Goal: Information Seeking & Learning: Learn about a topic

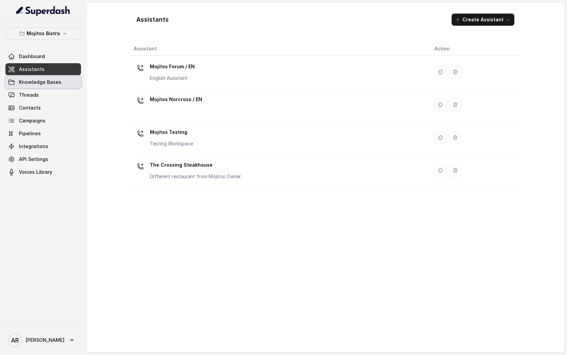
click at [55, 86] on link "Knowledge Bases" at bounding box center [43, 82] width 76 height 12
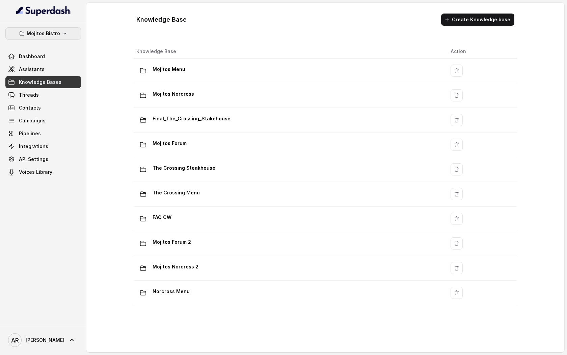
click at [56, 28] on button "Mojitos Bistro" at bounding box center [43, 33] width 76 height 12
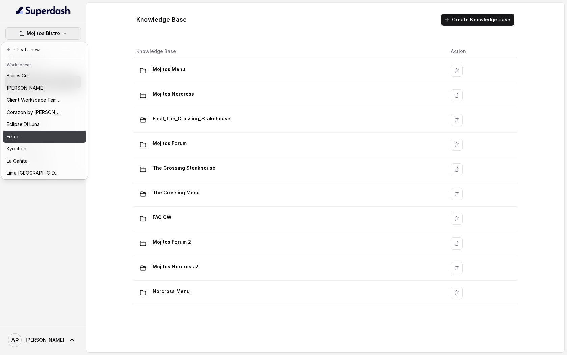
click at [50, 141] on button "Felino" at bounding box center [45, 136] width 84 height 12
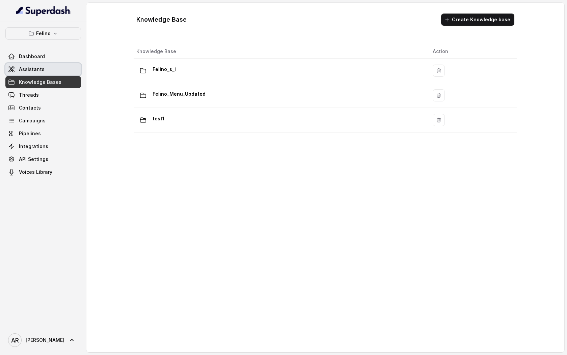
click at [62, 68] on link "Assistants" at bounding box center [43, 69] width 76 height 12
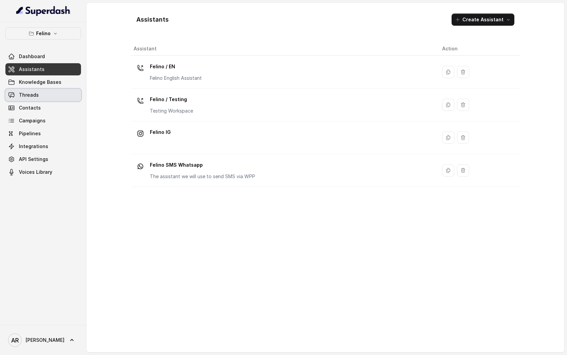
click at [48, 100] on link "Threads" at bounding box center [43, 95] width 76 height 12
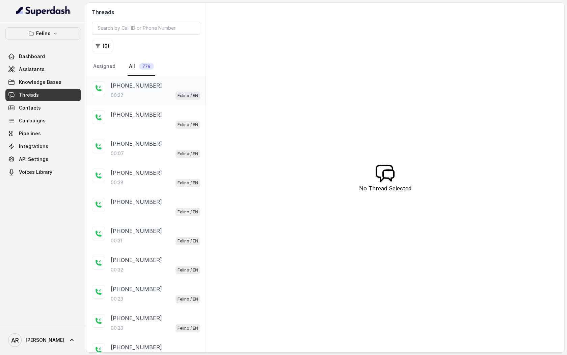
click at [146, 93] on div "00:22 Felino / EN" at bounding box center [155, 95] width 89 height 9
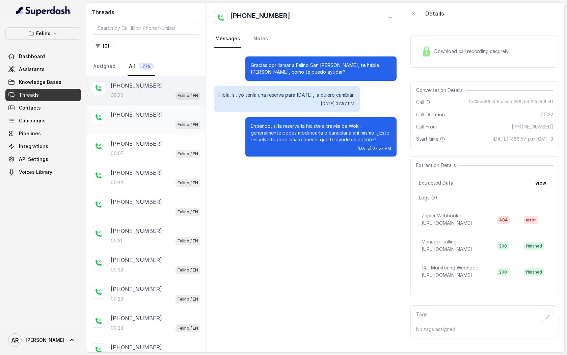
click at [151, 118] on p "+5491164491984" at bounding box center [136, 114] width 51 height 8
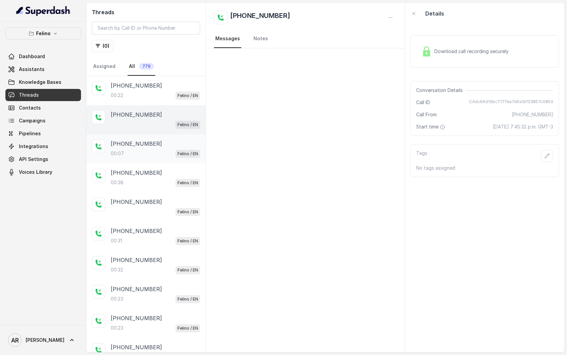
click at [158, 151] on div "00:07 Felino / EN" at bounding box center [155, 153] width 89 height 9
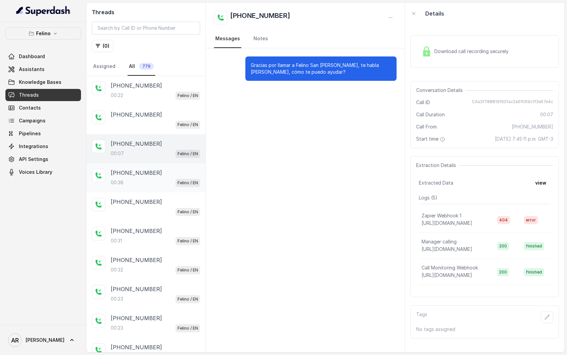
click at [158, 165] on div "+5491164491984 00:38 Felino / EN" at bounding box center [145, 177] width 119 height 29
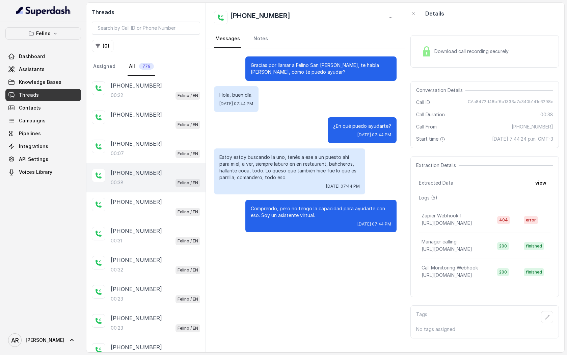
click at [418, 52] on div "Download call recording securely" at bounding box center [485, 51] width 149 height 32
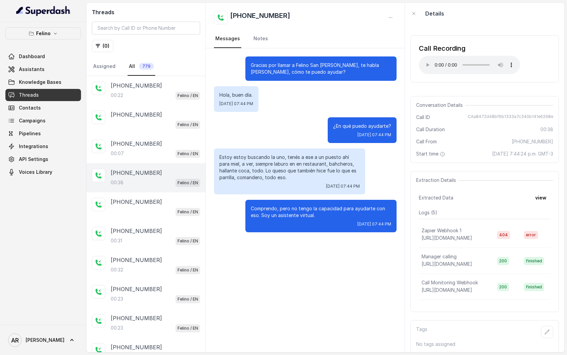
click at [417, 100] on div "Conversation Details Call ID CAa8472d48bf6b1333a7c340b141e6298e Call Duration 0…" at bounding box center [485, 129] width 149 height 67
click at [322, 200] on div "Comprendo, pero no tengo la capacidad para ayudarte con eso. Soy un asistente v…" at bounding box center [321, 216] width 151 height 32
click at [142, 203] on p "+545412300003" at bounding box center [136, 202] width 51 height 8
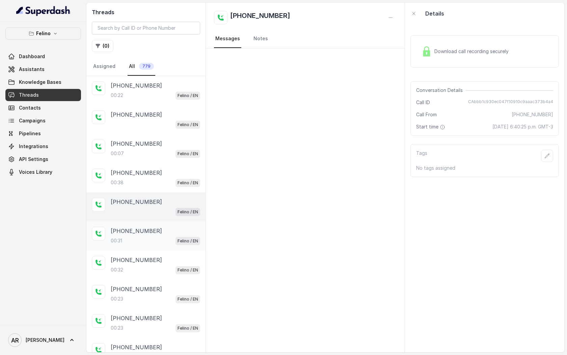
click at [144, 237] on div "00:31 Felino / EN" at bounding box center [155, 240] width 89 height 9
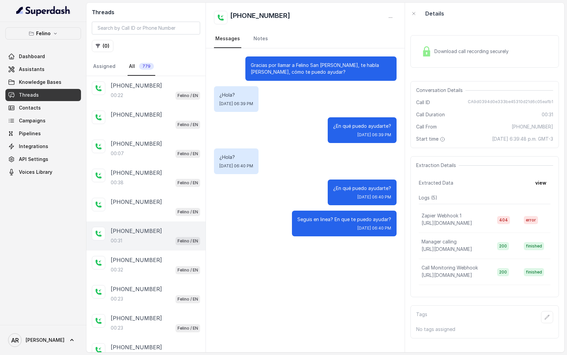
click at [427, 46] on div "Download call recording securely" at bounding box center [465, 52] width 93 height 16
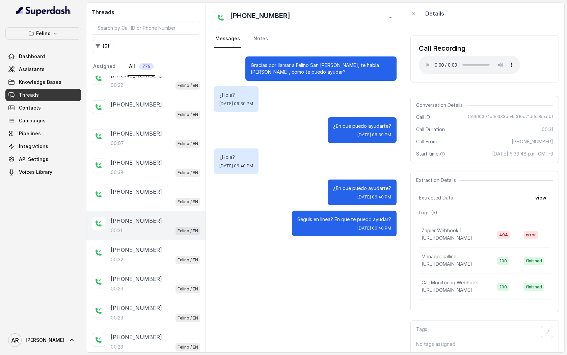
scroll to position [14, 0]
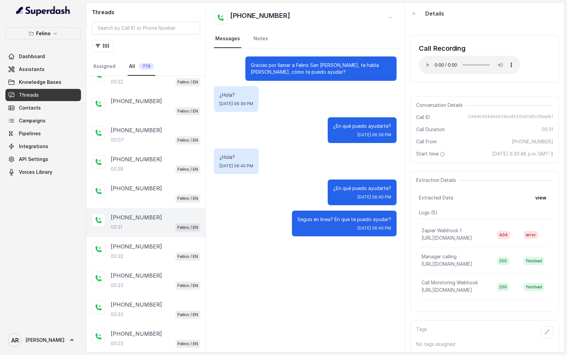
click at [161, 239] on div "+545412300003 00:32 Felino / EN" at bounding box center [145, 251] width 119 height 29
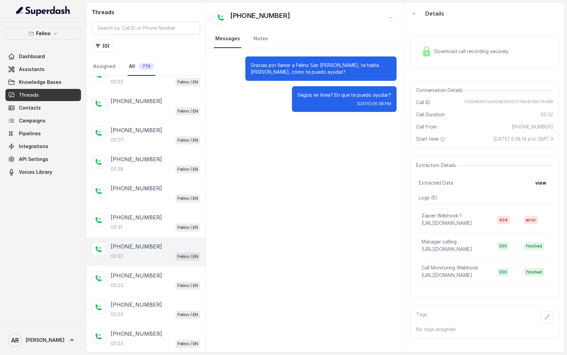
click at [430, 40] on div "Download call recording securely" at bounding box center [485, 51] width 149 height 32
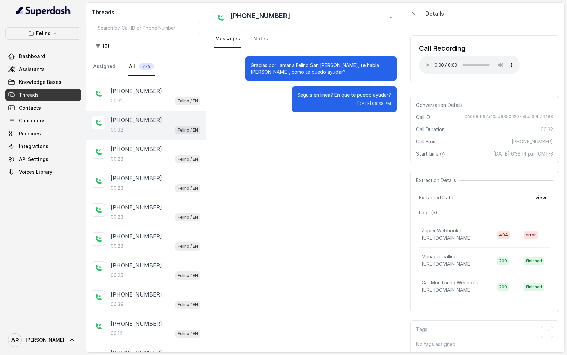
scroll to position [140, 0]
click at [159, 250] on div "+545412300003 00:23 Felino / EN" at bounding box center [145, 241] width 119 height 29
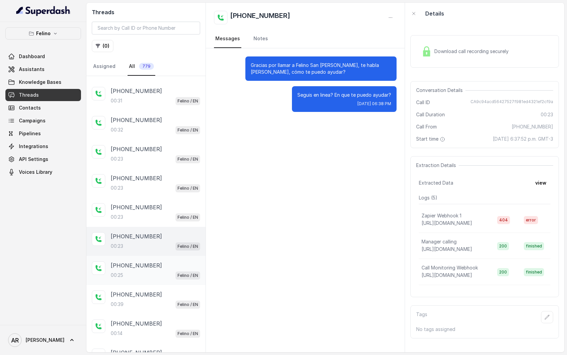
click at [159, 263] on div "+545412300003" at bounding box center [155, 265] width 89 height 8
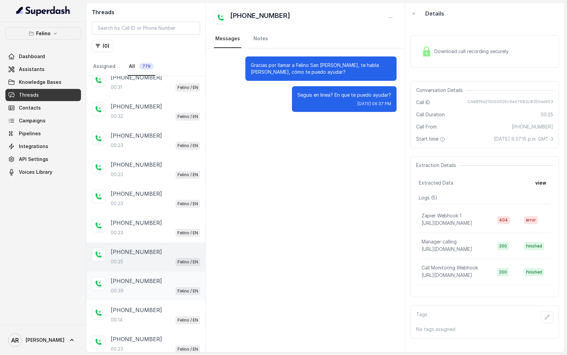
click at [156, 277] on div "+5491138809715" at bounding box center [155, 281] width 89 height 8
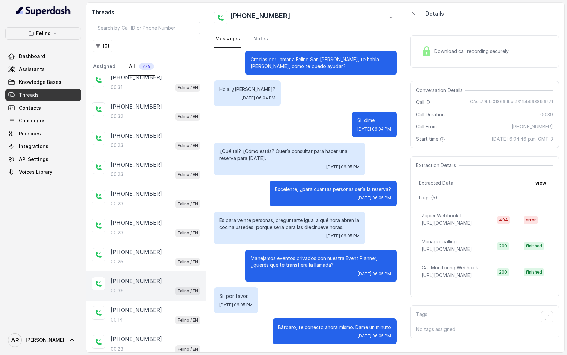
scroll to position [149, 0]
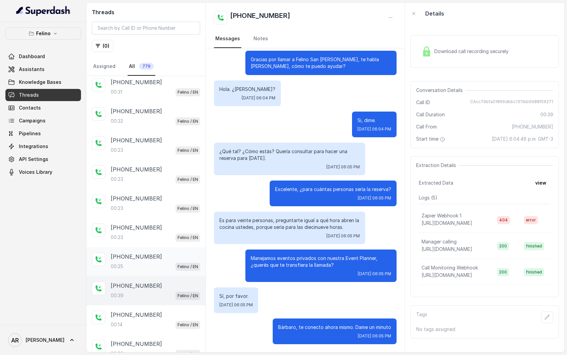
click at [157, 267] on div "00:25 Felino / EN" at bounding box center [155, 266] width 89 height 9
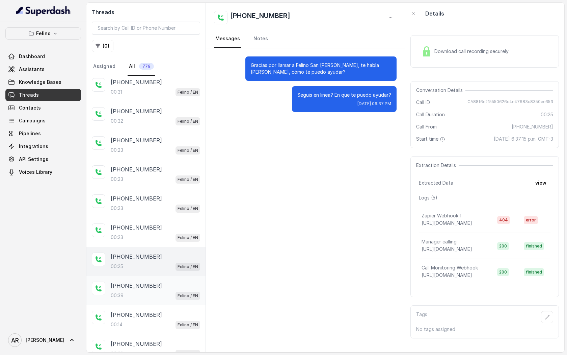
click at [162, 277] on div "+5491138809715" at bounding box center [155, 285] width 89 height 8
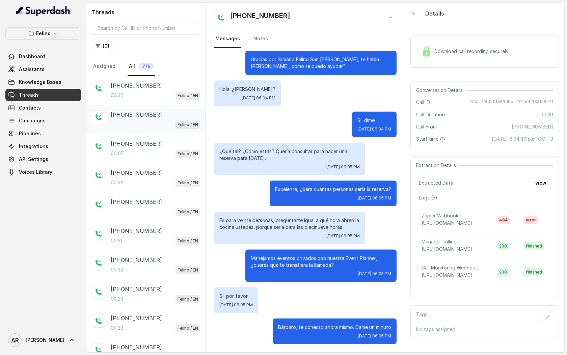
click at [161, 116] on div "+5491164491984" at bounding box center [155, 114] width 89 height 8
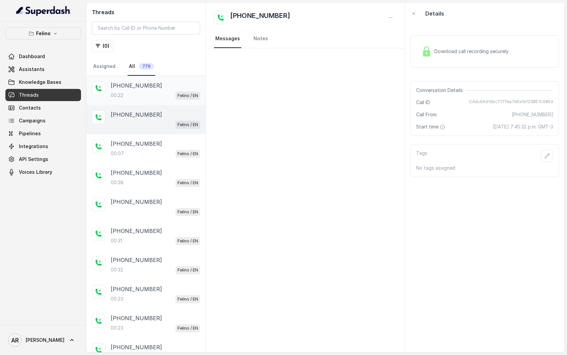
click at [161, 95] on div "00:22 Felino / EN" at bounding box center [155, 95] width 89 height 9
